Goal: Task Accomplishment & Management: Use online tool/utility

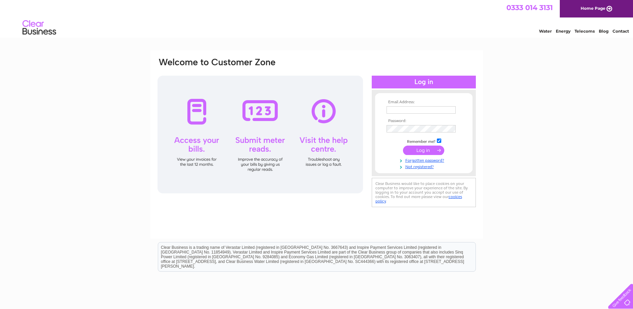
type input "[EMAIL_ADDRESS][DOMAIN_NAME]"
click at [421, 152] on input "submit" at bounding box center [423, 149] width 41 height 9
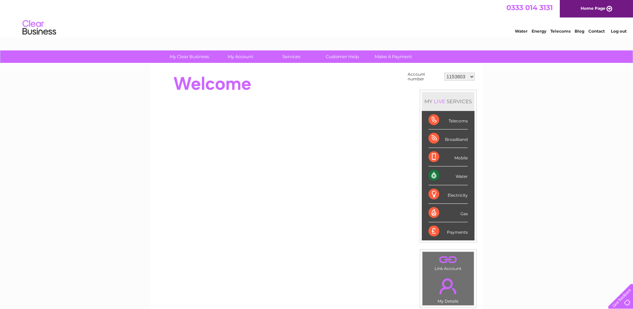
click at [435, 174] on div "Water" at bounding box center [447, 175] width 39 height 18
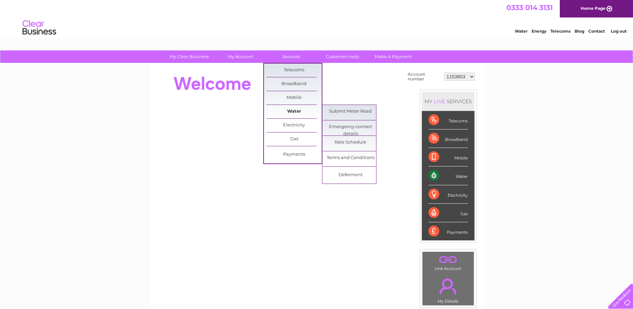
click at [300, 113] on link "Water" at bounding box center [293, 111] width 55 height 13
click at [341, 114] on link "Submit Meter Read" at bounding box center [350, 111] width 55 height 13
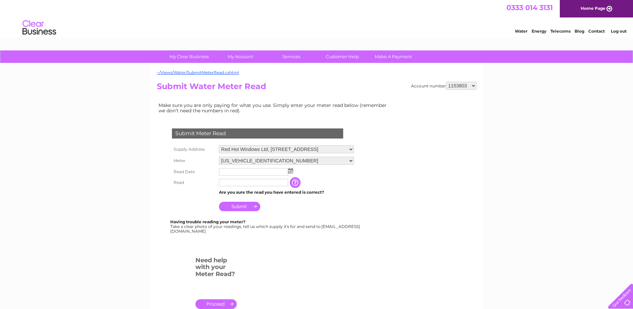
click at [290, 169] on img at bounding box center [290, 170] width 5 height 5
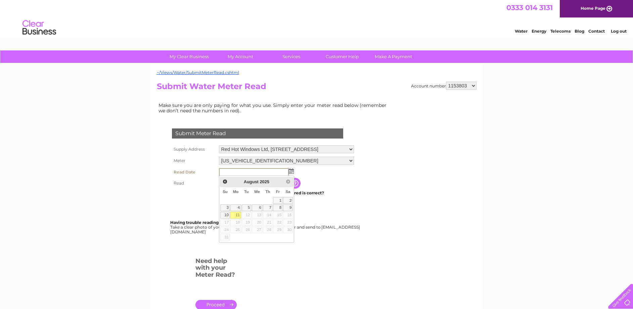
click at [235, 214] on link "11" at bounding box center [235, 215] width 10 height 7
type input "2025/08/11"
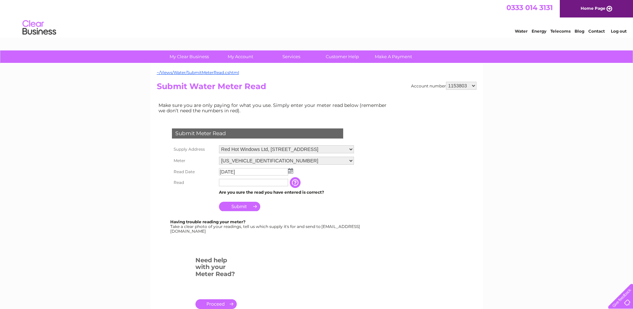
click at [268, 184] on input "text" at bounding box center [253, 182] width 69 height 7
type input "00319"
click at [301, 182] on input "button" at bounding box center [296, 182] width 12 height 11
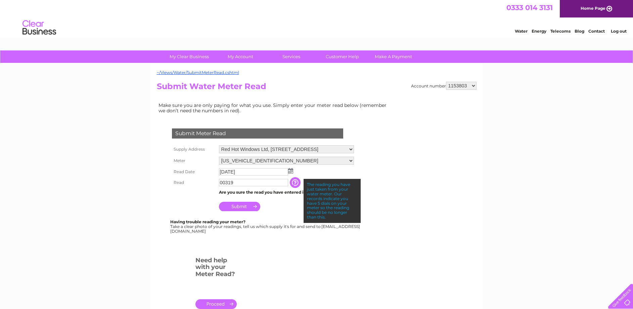
click at [242, 205] on input "Submit" at bounding box center [239, 205] width 41 height 9
